Goal: Information Seeking & Learning: Learn about a topic

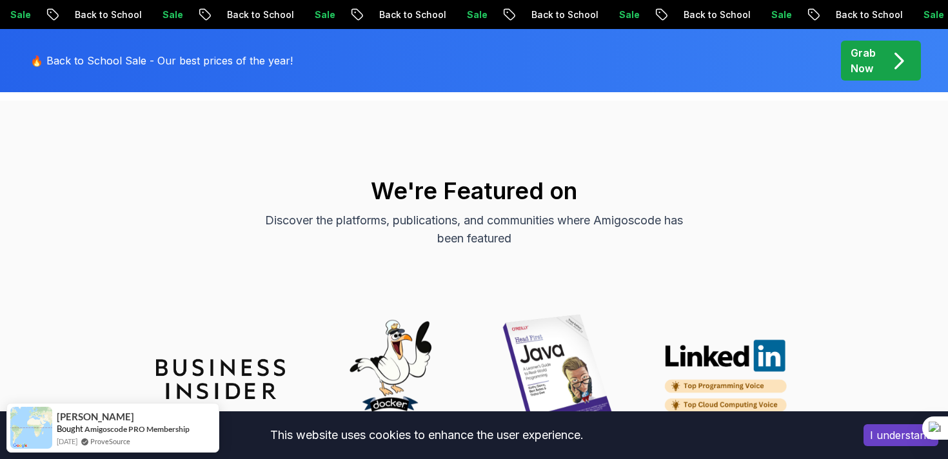
click at [77, 63] on p "🔥 Back to School Sale - Our best prices of the year!" at bounding box center [161, 60] width 262 height 15
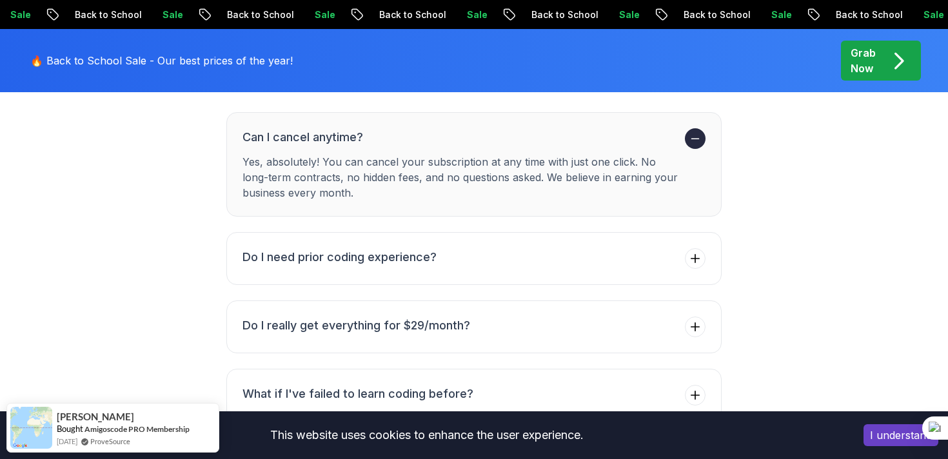
scroll to position [4641, 0]
click at [534, 250] on button "Do I need prior coding experience?" at bounding box center [473, 260] width 495 height 53
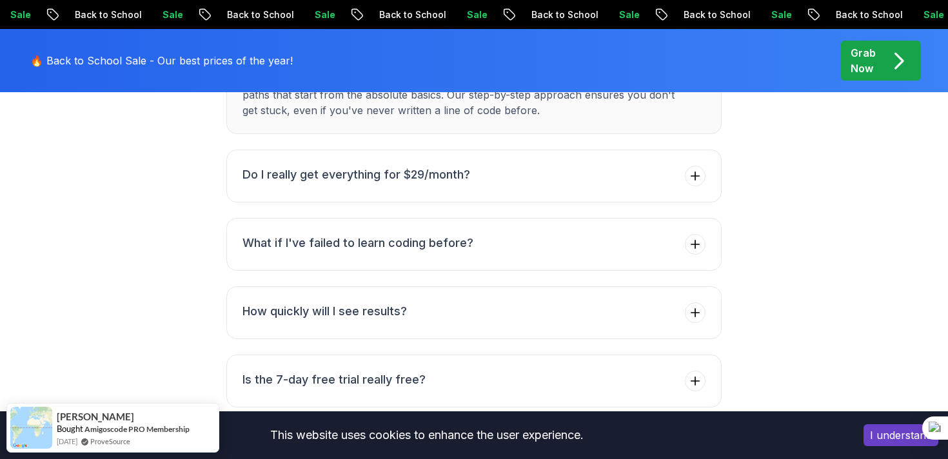
scroll to position [4766, 0]
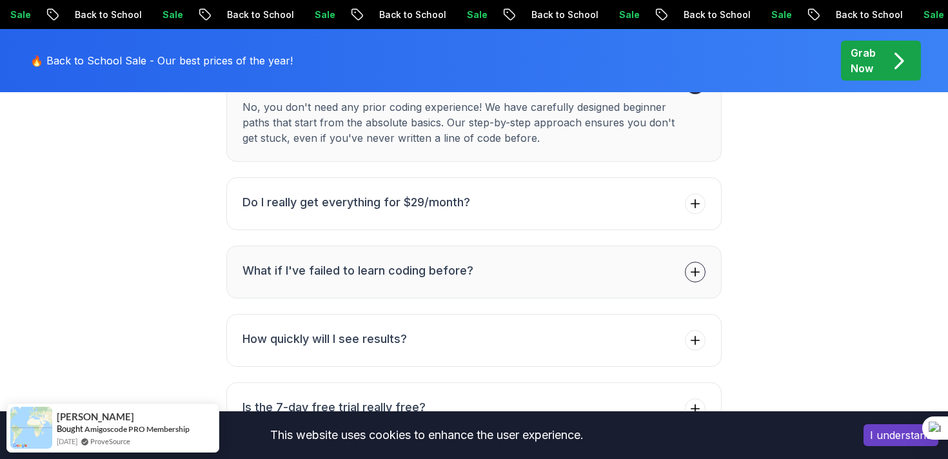
click at [484, 246] on button "What if I've failed to learn coding before?" at bounding box center [473, 272] width 495 height 53
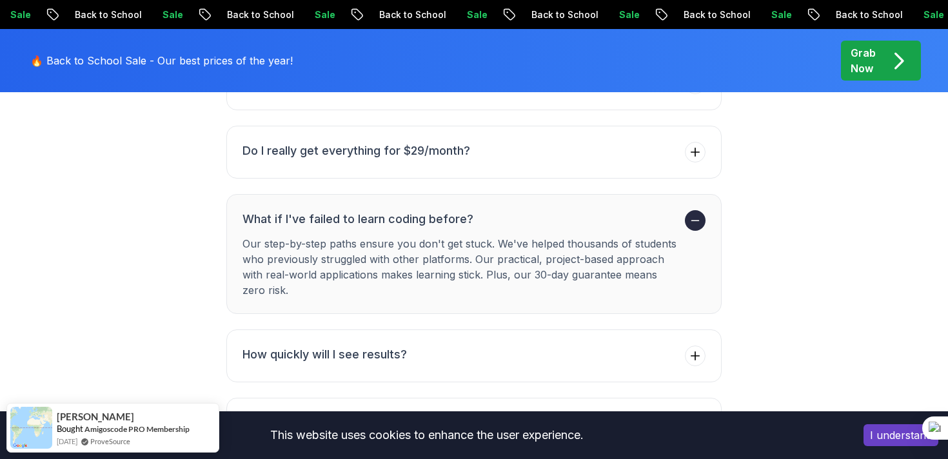
click at [494, 257] on p "Our step-by-step paths ensure you don't get stuck. We've helped thousands of st…" at bounding box center [460, 267] width 437 height 62
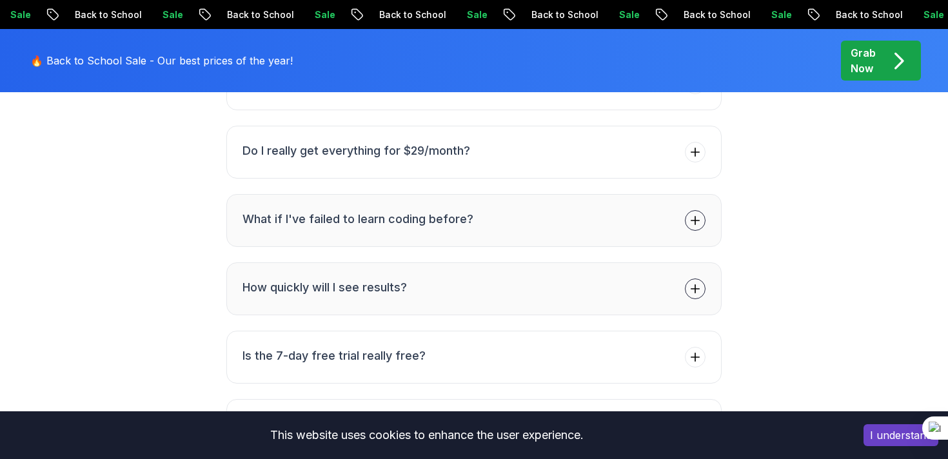
click at [502, 262] on button "How quickly will I see results?" at bounding box center [473, 288] width 495 height 53
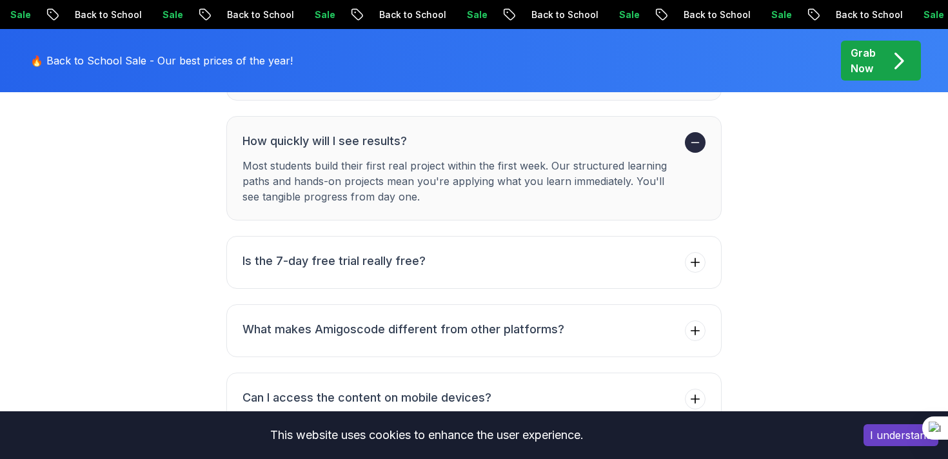
scroll to position [4959, 0]
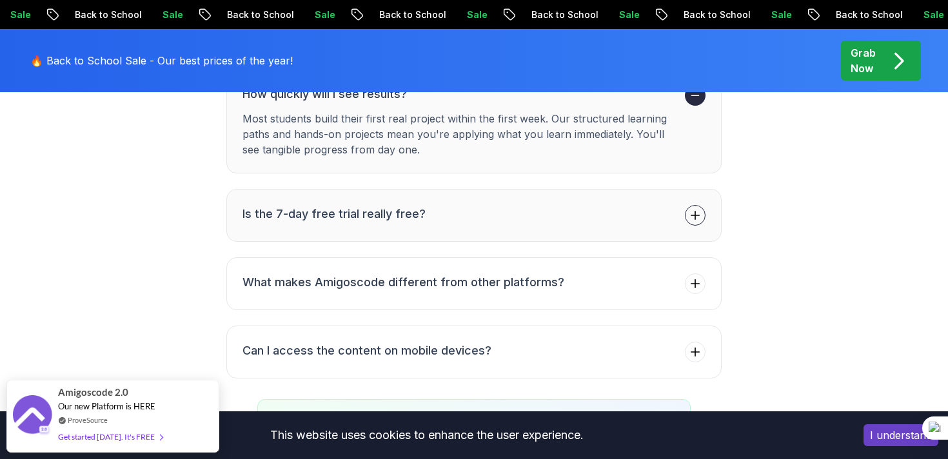
click at [449, 198] on button "Is the 7-day free trial really free?" at bounding box center [473, 215] width 495 height 53
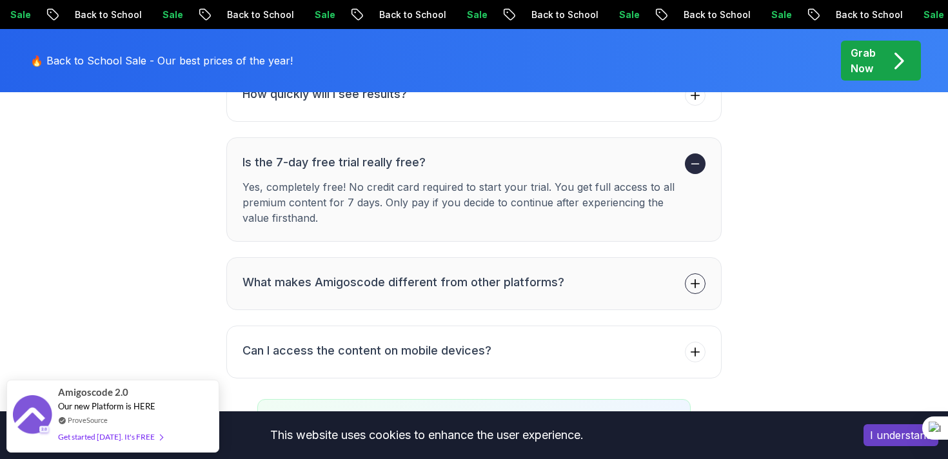
click at [463, 257] on button "What makes Amigoscode different from other platforms?" at bounding box center [473, 283] width 495 height 53
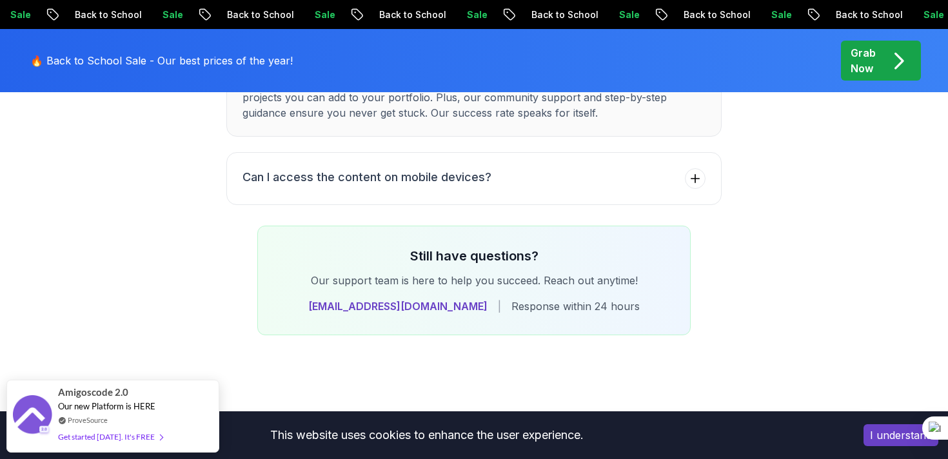
scroll to position [5095, 0]
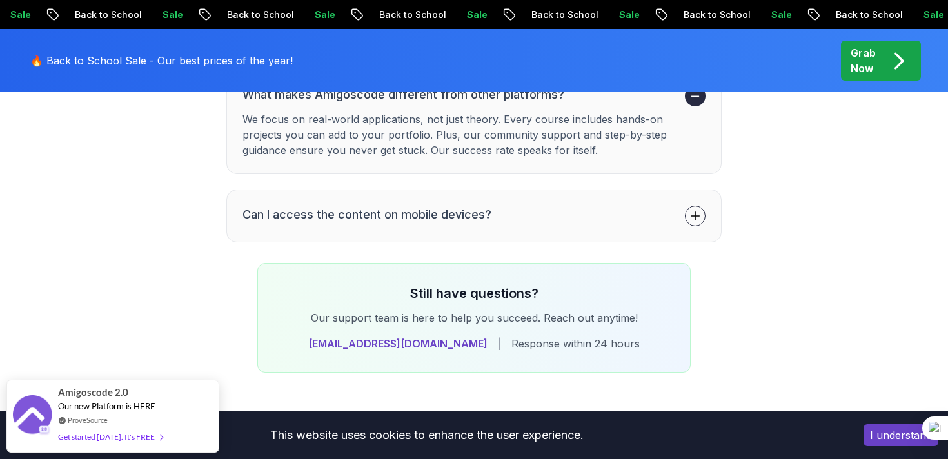
click at [422, 190] on button "Can I access the content on mobile devices?" at bounding box center [473, 216] width 495 height 53
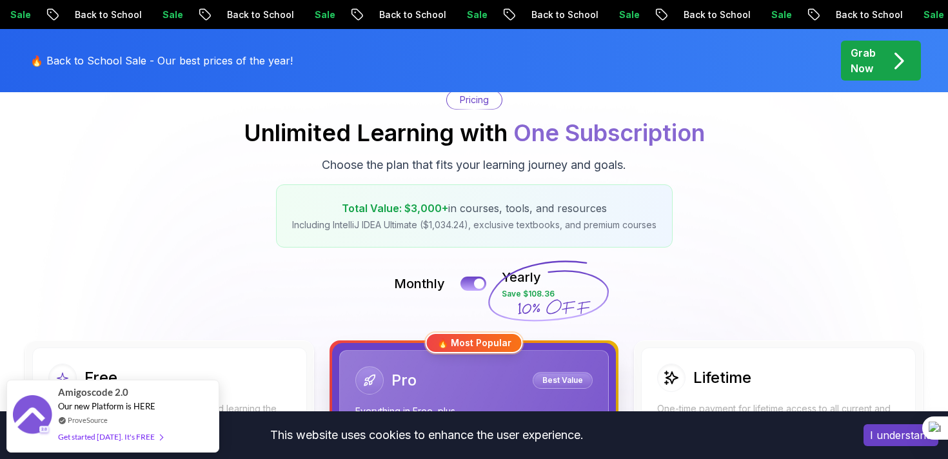
scroll to position [0, 0]
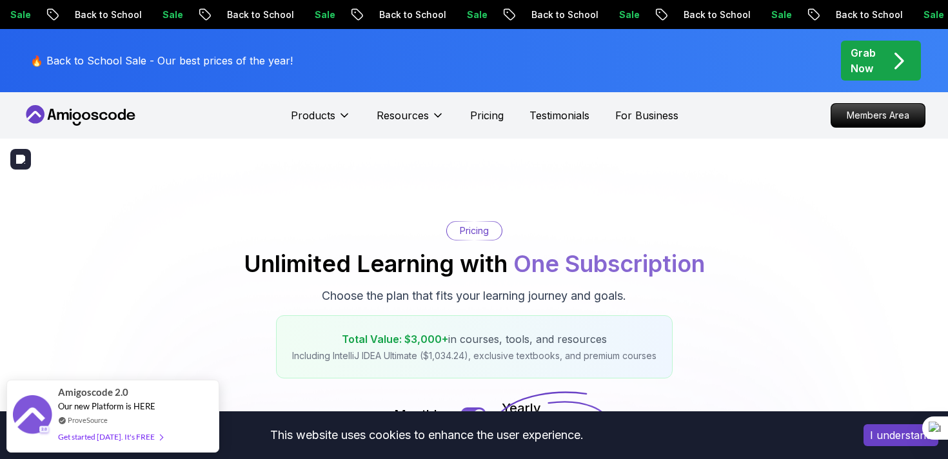
click at [472, 233] on p "Pricing" at bounding box center [474, 230] width 29 height 13
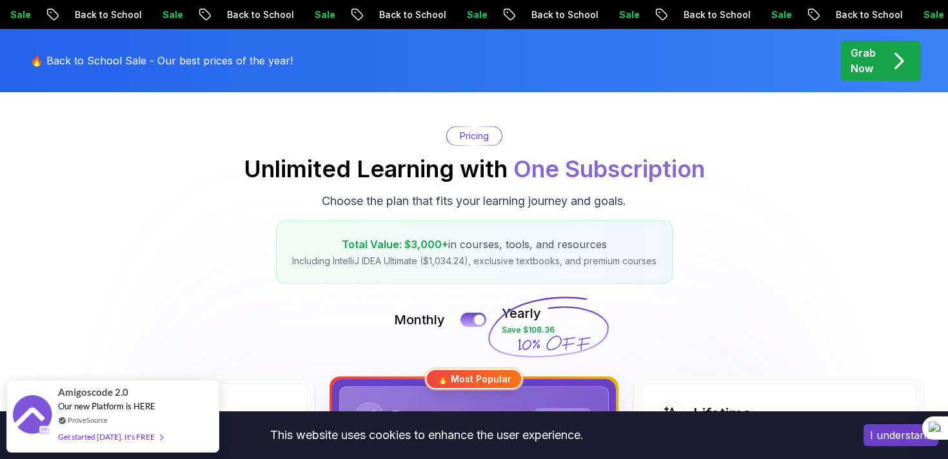
scroll to position [95, 0]
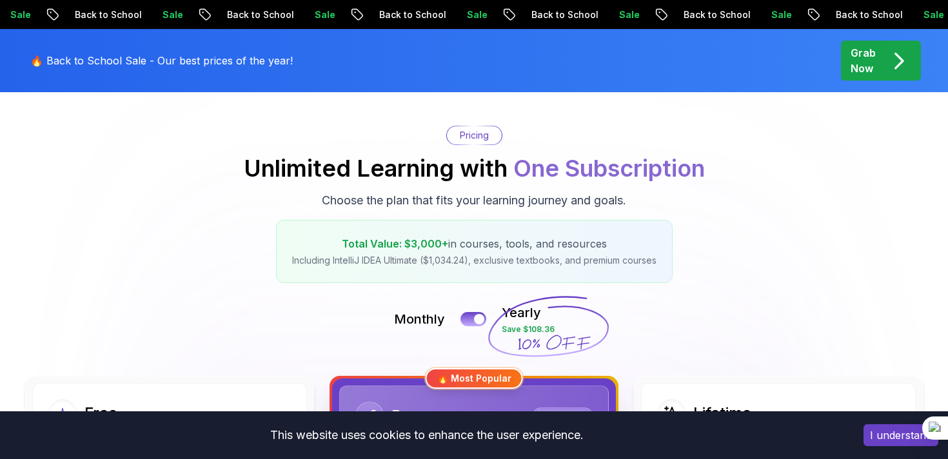
click at [610, 271] on icon at bounding box center [548, 326] width 124 height 113
click at [580, 249] on p "Total Value: $3,000+ in courses, tools, and resources" at bounding box center [474, 243] width 364 height 15
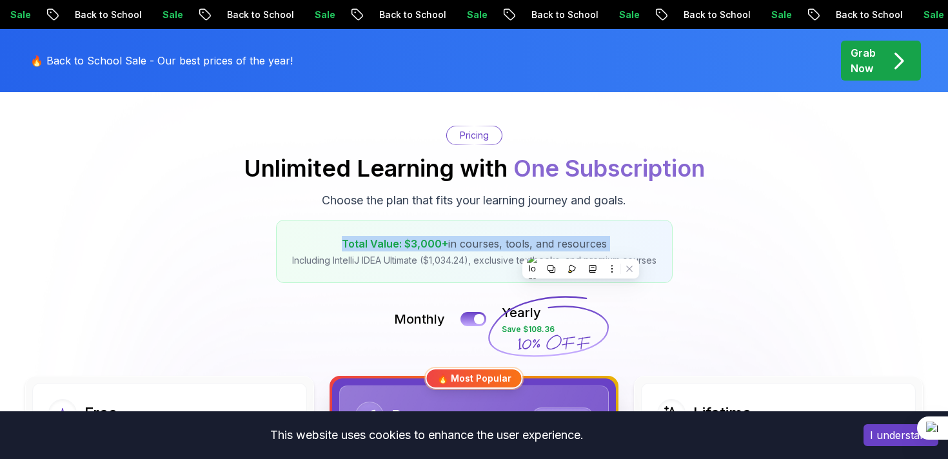
click at [580, 249] on p "Total Value: $3,000+ in courses, tools, and resources" at bounding box center [474, 243] width 364 height 15
click at [467, 263] on p "Including IntelliJ IDEA Ultimate ($1,034.24), exclusive textbooks, and premium …" at bounding box center [474, 260] width 364 height 13
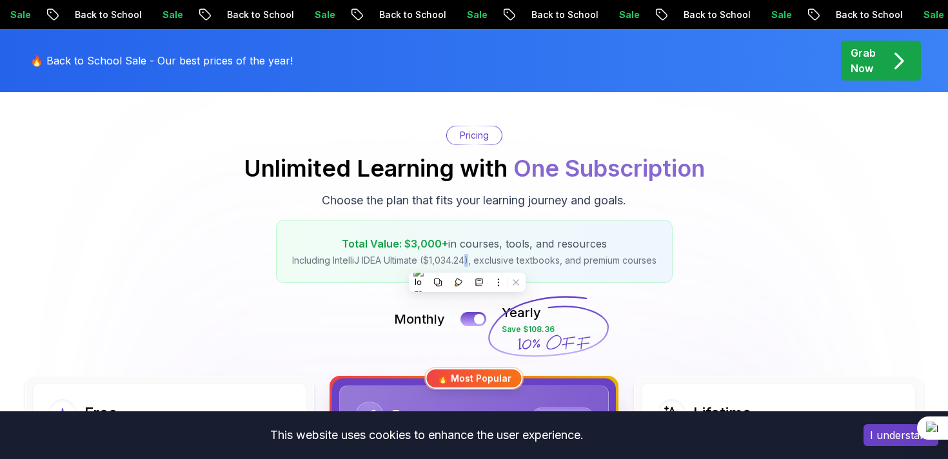
click at [467, 263] on p "Including IntelliJ IDEA Ultimate ($1,034.24), exclusive textbooks, and premium …" at bounding box center [474, 260] width 364 height 13
click at [492, 237] on p "Total Value: $3,000+ in courses, tools, and resources" at bounding box center [474, 243] width 364 height 15
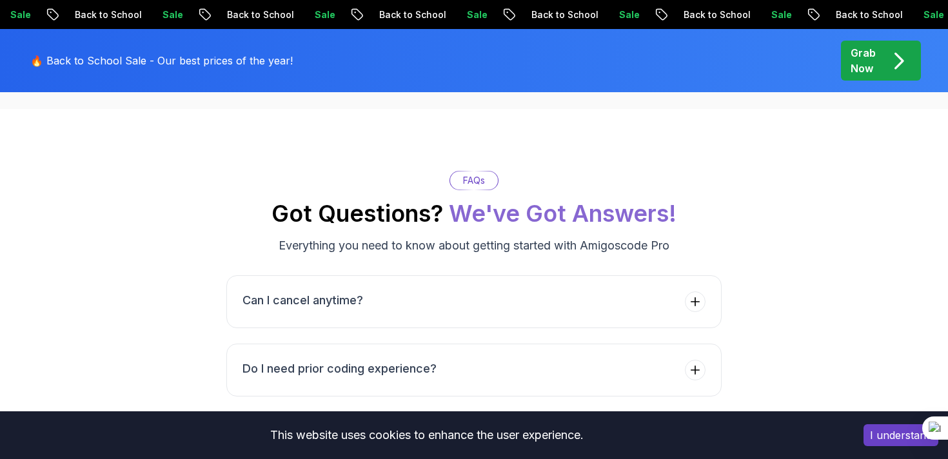
scroll to position [4480, 0]
click at [461, 275] on button "Can I cancel anytime?" at bounding box center [473, 301] width 495 height 53
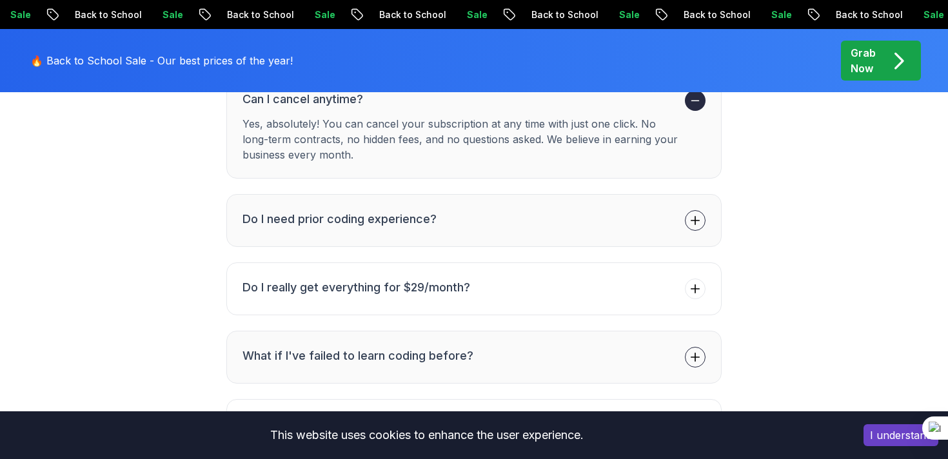
scroll to position [4685, 0]
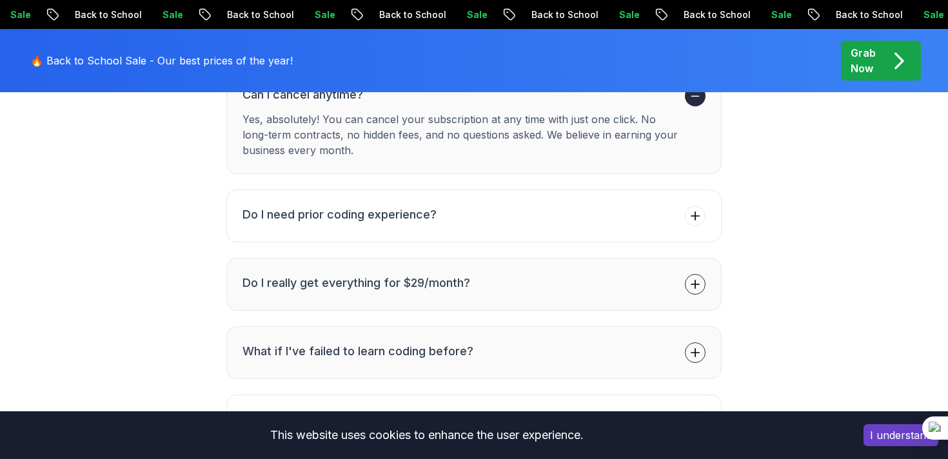
click at [437, 258] on button "Do I really get everything for $29/month?" at bounding box center [473, 284] width 495 height 53
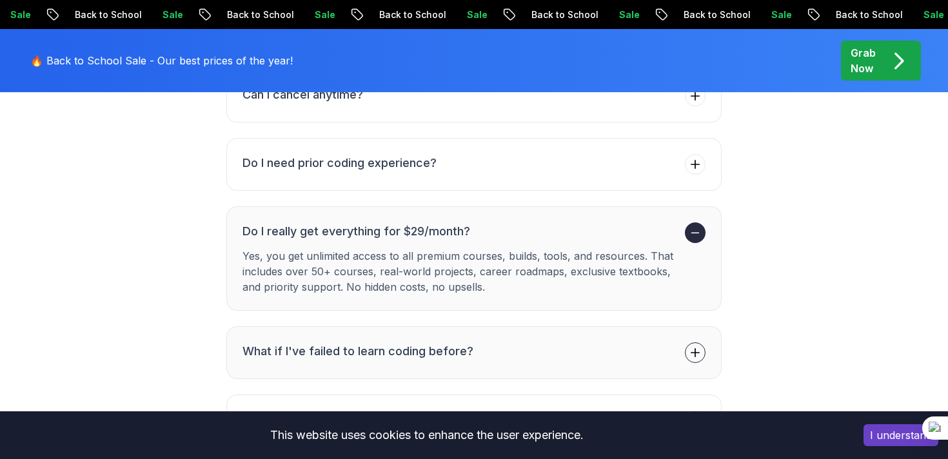
click at [415, 222] on h3 "Do I really get everything for $29/month?" at bounding box center [460, 231] width 437 height 18
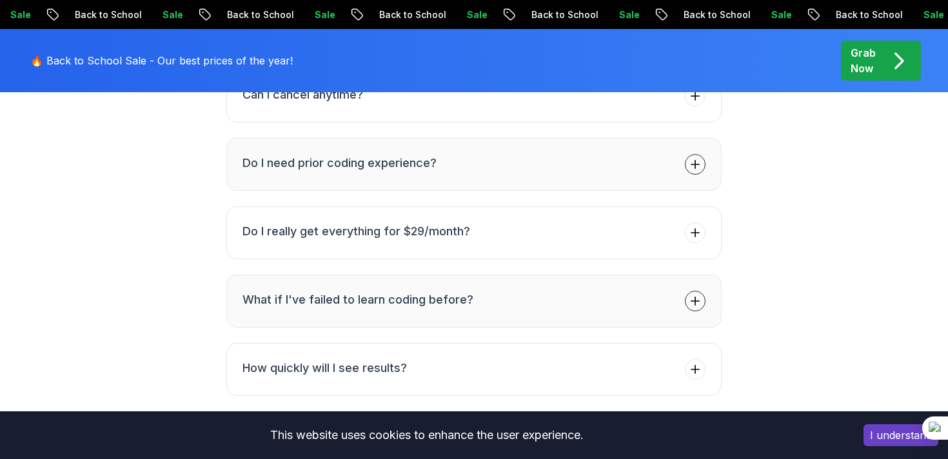
click at [400, 148] on button "Do I need prior coding experience?" at bounding box center [473, 164] width 495 height 53
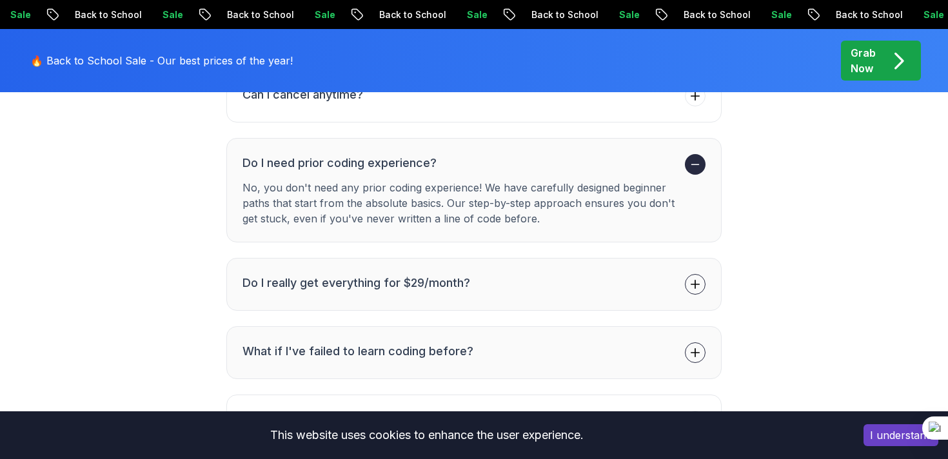
click at [431, 274] on h3 "Do I really get everything for $29/month?" at bounding box center [356, 283] width 228 height 18
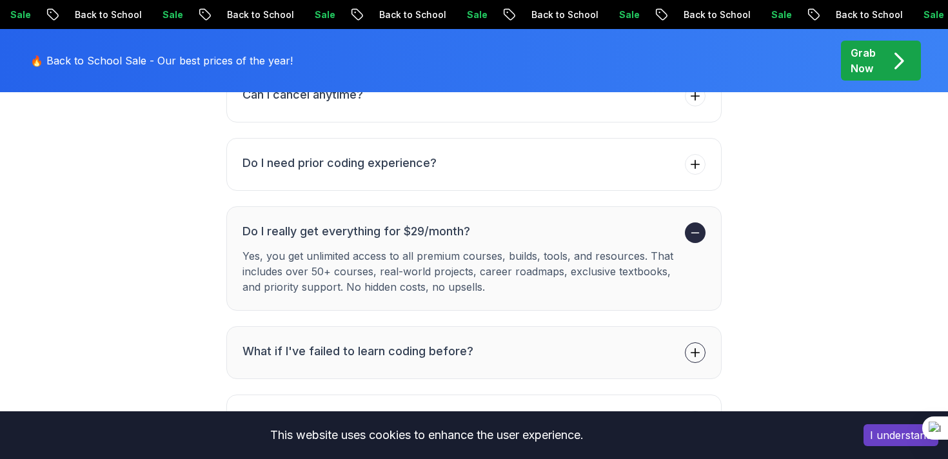
click at [458, 281] on ul "Can I cancel anytime? Do I need prior coding experience? Do I really get everyt…" at bounding box center [473, 361] width 495 height 583
click at [473, 326] on button "What if I've failed to learn coding before?" at bounding box center [473, 352] width 495 height 53
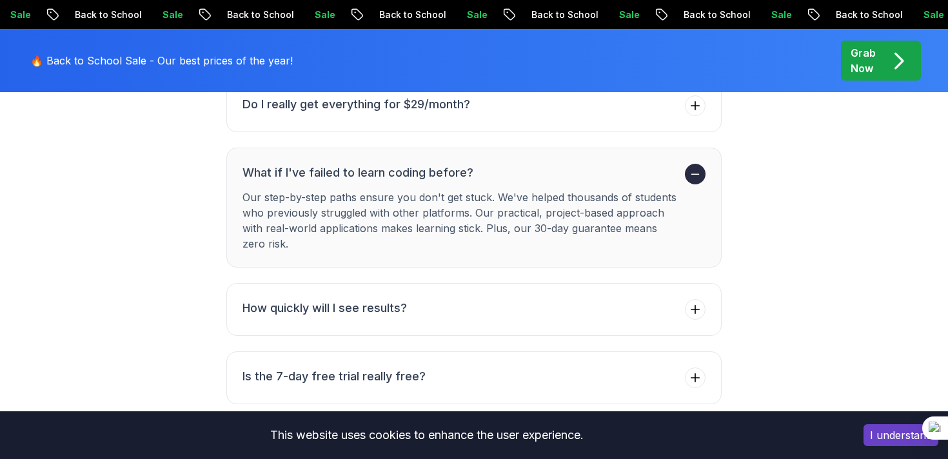
scroll to position [4824, 0]
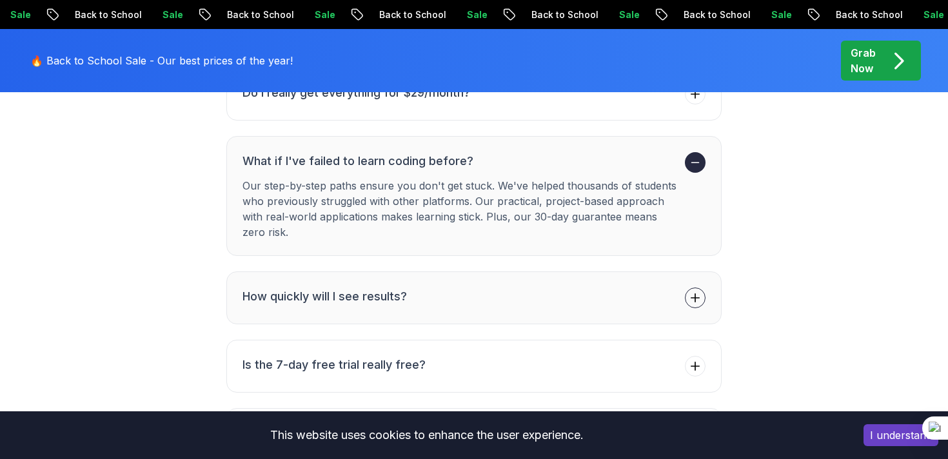
click at [448, 286] on button "How quickly will I see results?" at bounding box center [473, 297] width 495 height 53
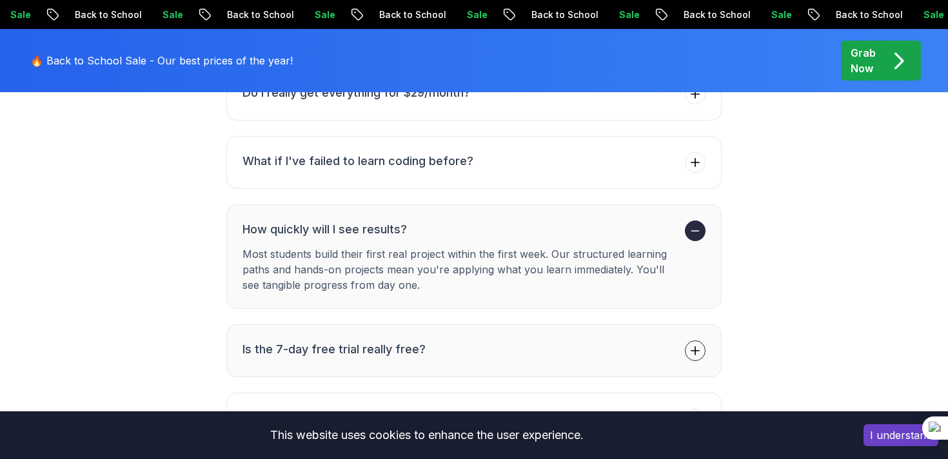
click at [422, 324] on button "Is the 7-day free trial really free?" at bounding box center [473, 350] width 495 height 53
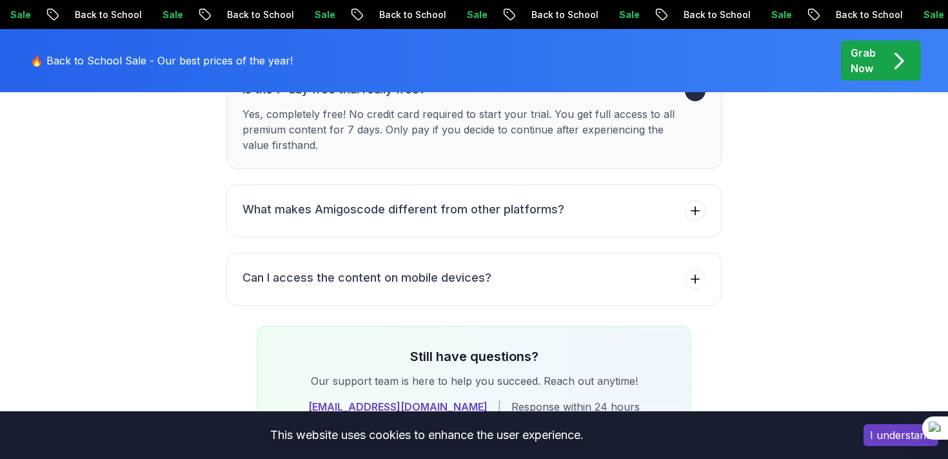
scroll to position [5033, 0]
click at [404, 268] on h3 "Can I access the content on mobile devices?" at bounding box center [366, 277] width 249 height 18
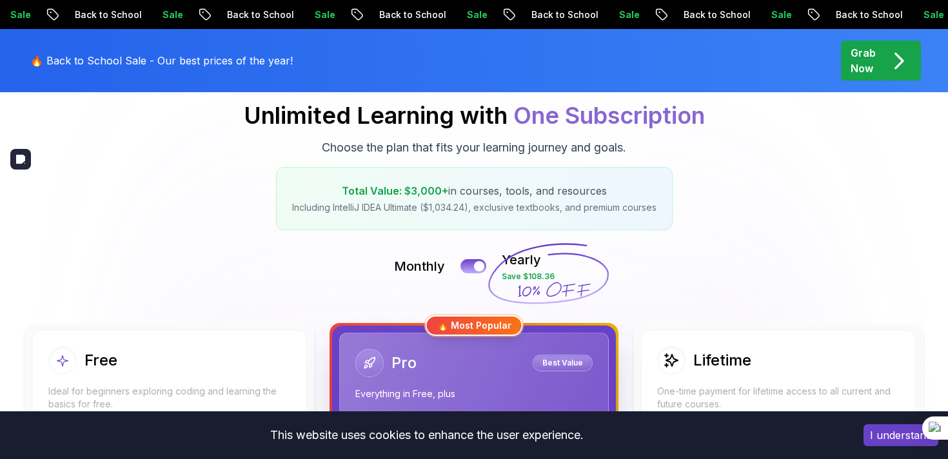
scroll to position [0, 0]
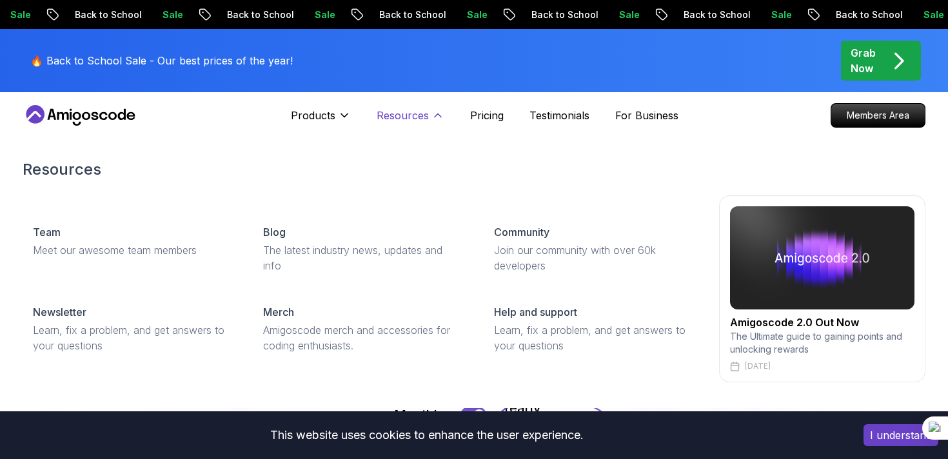
click at [417, 122] on p "Resources" at bounding box center [403, 115] width 52 height 15
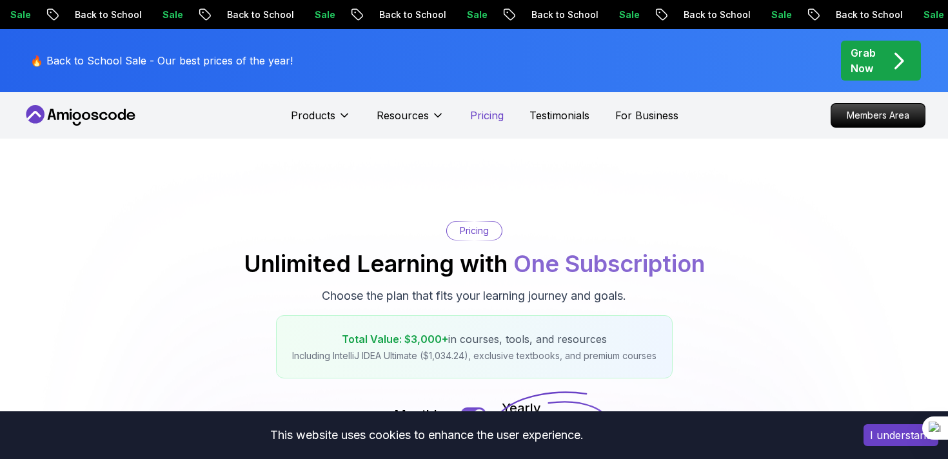
click at [478, 117] on p "Pricing" at bounding box center [487, 115] width 34 height 15
click at [566, 115] on p "Testimonials" at bounding box center [559, 115] width 60 height 15
